Goal: Task Accomplishment & Management: Use online tool/utility

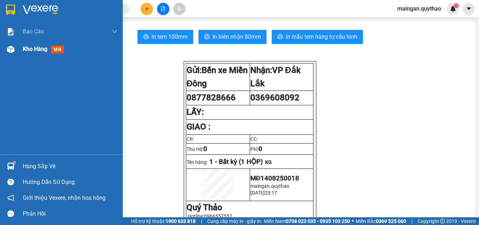
click at [54, 48] on span "mới" at bounding box center [57, 50] width 13 height 8
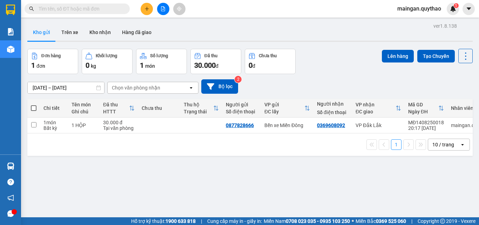
click at [82, 85] on input "[DATE] – [DATE]" at bounding box center [66, 87] width 76 height 11
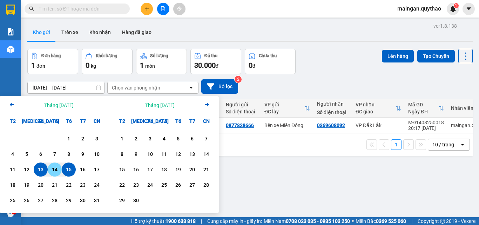
click at [56, 169] on div "14" at bounding box center [55, 169] width 10 height 8
type input "[DATE] – [DATE]"
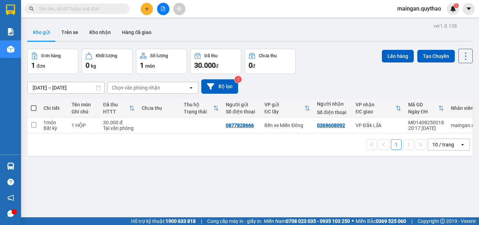
click at [35, 105] on span at bounding box center [34, 108] width 6 height 6
click at [34, 104] on input "checkbox" at bounding box center [34, 104] width 0 height 0
checkbox input "true"
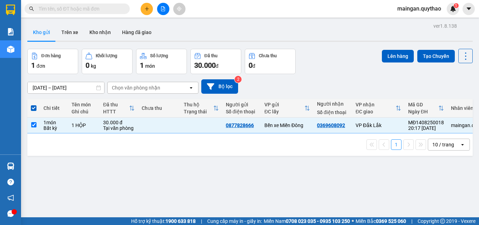
drag, startPoint x: 398, startPoint y: 67, endPoint x: 370, endPoint y: 71, distance: 28.7
drag, startPoint x: 370, startPoint y: 71, endPoint x: 401, endPoint y: 49, distance: 38.5
click at [401, 50] on button "Lên hàng" at bounding box center [397, 56] width 32 height 13
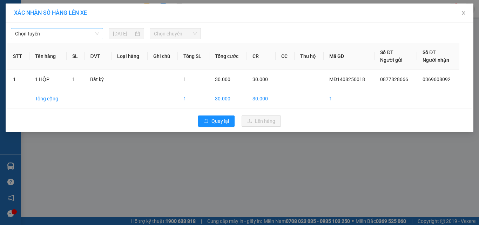
click at [87, 37] on span "Chọn tuyến" at bounding box center [57, 33] width 84 height 11
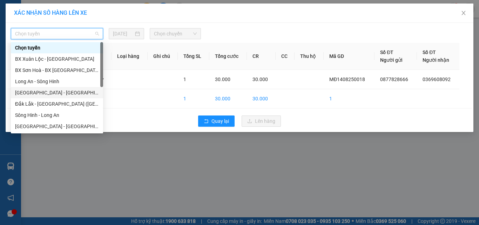
drag, startPoint x: 57, startPoint y: 93, endPoint x: 138, endPoint y: 50, distance: 91.5
click at [60, 91] on div "[GEOGRAPHIC_DATA] - [GEOGRAPHIC_DATA] ([GEOGRAPHIC_DATA] mới)" at bounding box center [57, 93] width 84 height 8
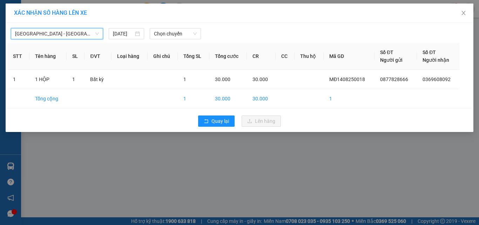
drag, startPoint x: 161, startPoint y: 31, endPoint x: 165, endPoint y: 40, distance: 9.6
click at [161, 33] on span "Chọn chuyến" at bounding box center [175, 33] width 43 height 11
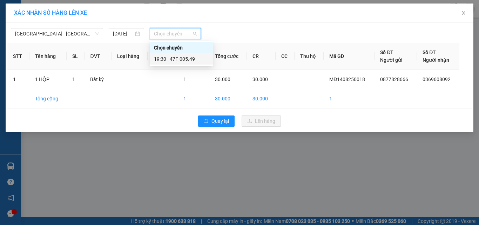
click at [180, 59] on div "19:30 - 47F-005.49" at bounding box center [181, 59] width 55 height 8
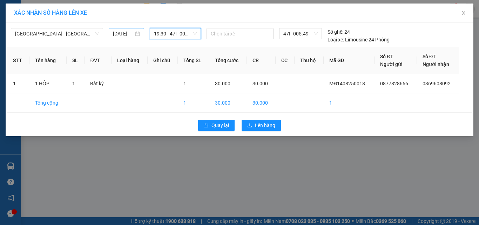
click at [113, 32] on input "[DATE]" at bounding box center [123, 34] width 20 height 8
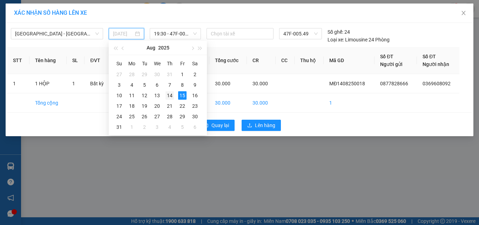
click at [173, 96] on div "14" at bounding box center [169, 95] width 8 height 8
type input "[DATE]"
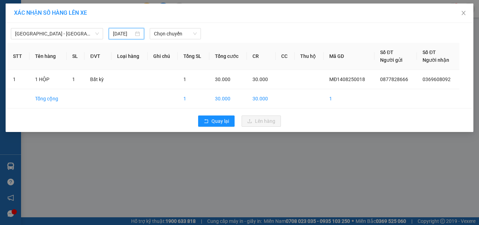
drag, startPoint x: 175, startPoint y: 34, endPoint x: 177, endPoint y: 51, distance: 18.0
click at [174, 35] on span "Chọn chuyến" at bounding box center [175, 33] width 43 height 11
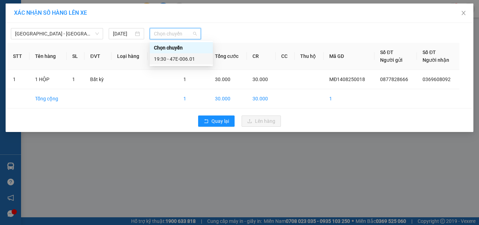
click at [191, 57] on div "19:30 - 47E-006.01" at bounding box center [181, 59] width 55 height 8
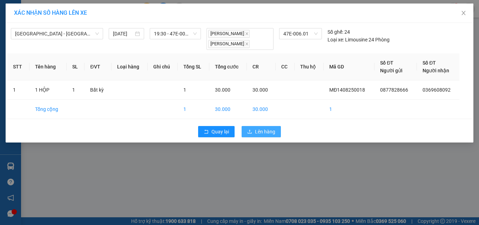
click at [251, 135] on button "Lên hàng" at bounding box center [260, 131] width 39 height 11
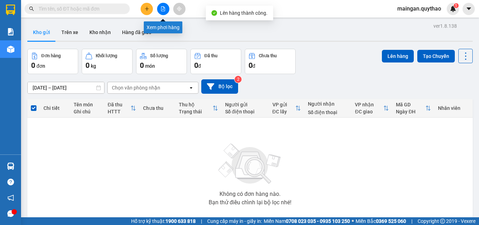
click at [165, 7] on icon "file-add" at bounding box center [162, 8] width 5 height 5
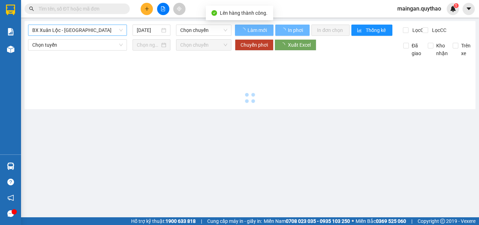
type input "[DATE]"
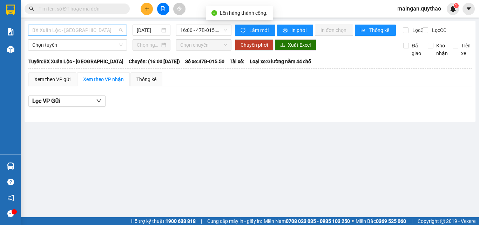
click at [106, 34] on span "BX Xuân Lộc - [GEOGRAPHIC_DATA]" at bounding box center [77, 30] width 90 height 11
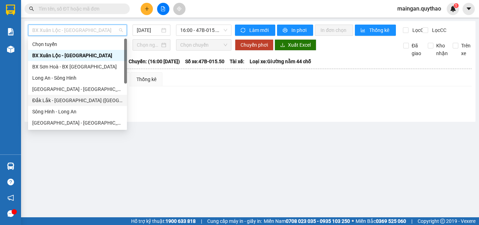
click at [85, 99] on div "Đắk Lắk - [GEOGRAPHIC_DATA] ([GEOGRAPHIC_DATA] mới)" at bounding box center [77, 100] width 90 height 8
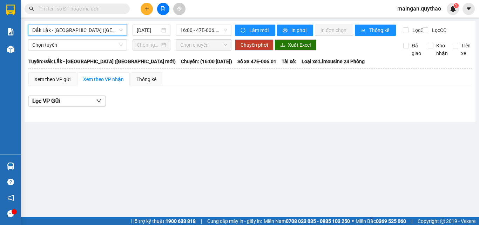
click at [119, 22] on div "[GEOGRAPHIC_DATA] - [GEOGRAPHIC_DATA] ([GEOGRAPHIC_DATA] mới) [GEOGRAPHIC_DATA]…" at bounding box center [250, 71] width 450 height 101
click at [146, 32] on input "[DATE]" at bounding box center [148, 30] width 23 height 8
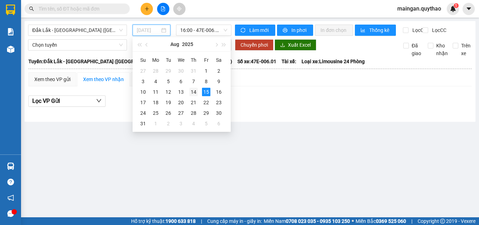
click at [195, 93] on div "14" at bounding box center [193, 92] width 8 height 8
type input "[DATE]"
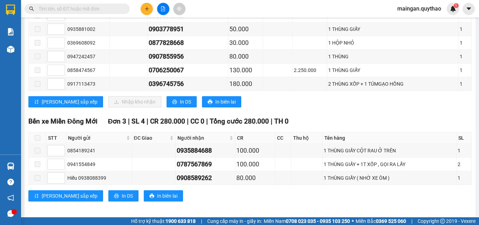
scroll to position [548, 0]
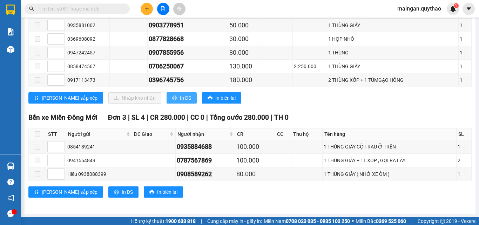
click at [180, 94] on span "In DS" at bounding box center [185, 98] width 11 height 8
